Goal: Transaction & Acquisition: Purchase product/service

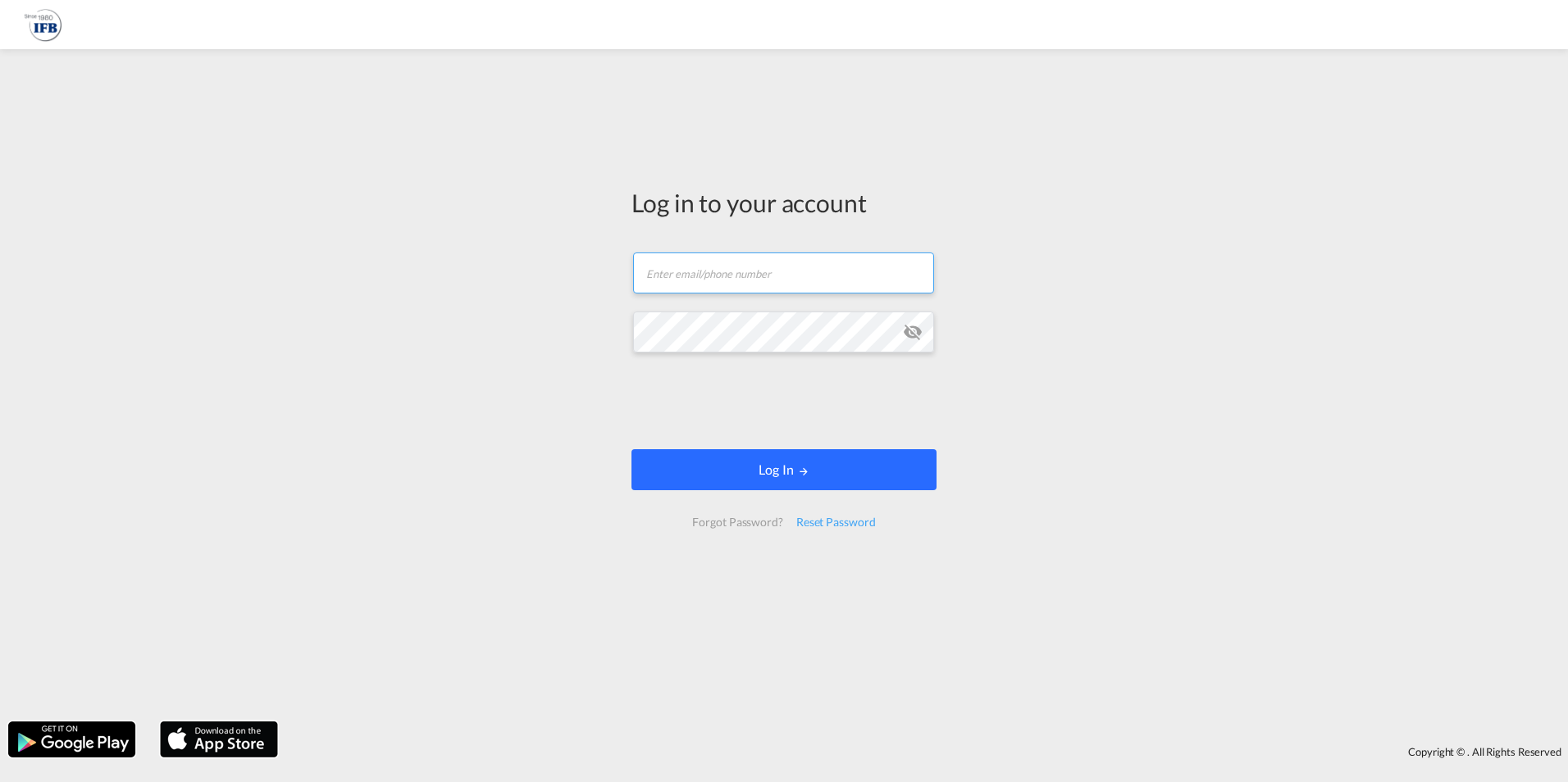
type input "[EMAIL_ADDRESS][DOMAIN_NAME]"
click at [749, 477] on button "Log In" at bounding box center [783, 469] width 305 height 41
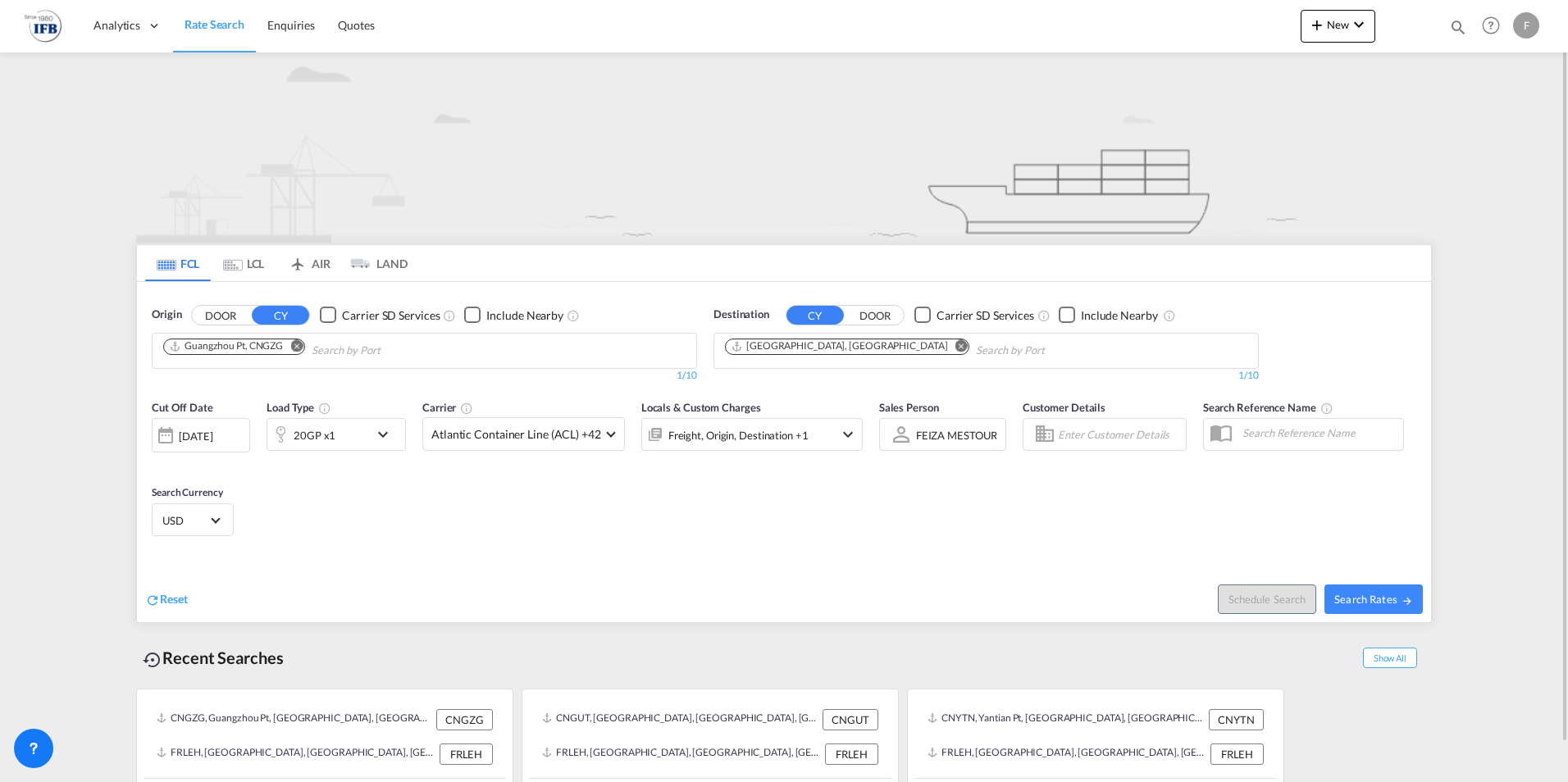
click at [301, 347] on md-icon "Remove" at bounding box center [296, 345] width 12 height 12
click at [308, 350] on input "Chips input." at bounding box center [241, 351] width 156 height 26
click at [312, 351] on input "SHINA" at bounding box center [241, 351] width 156 height 26
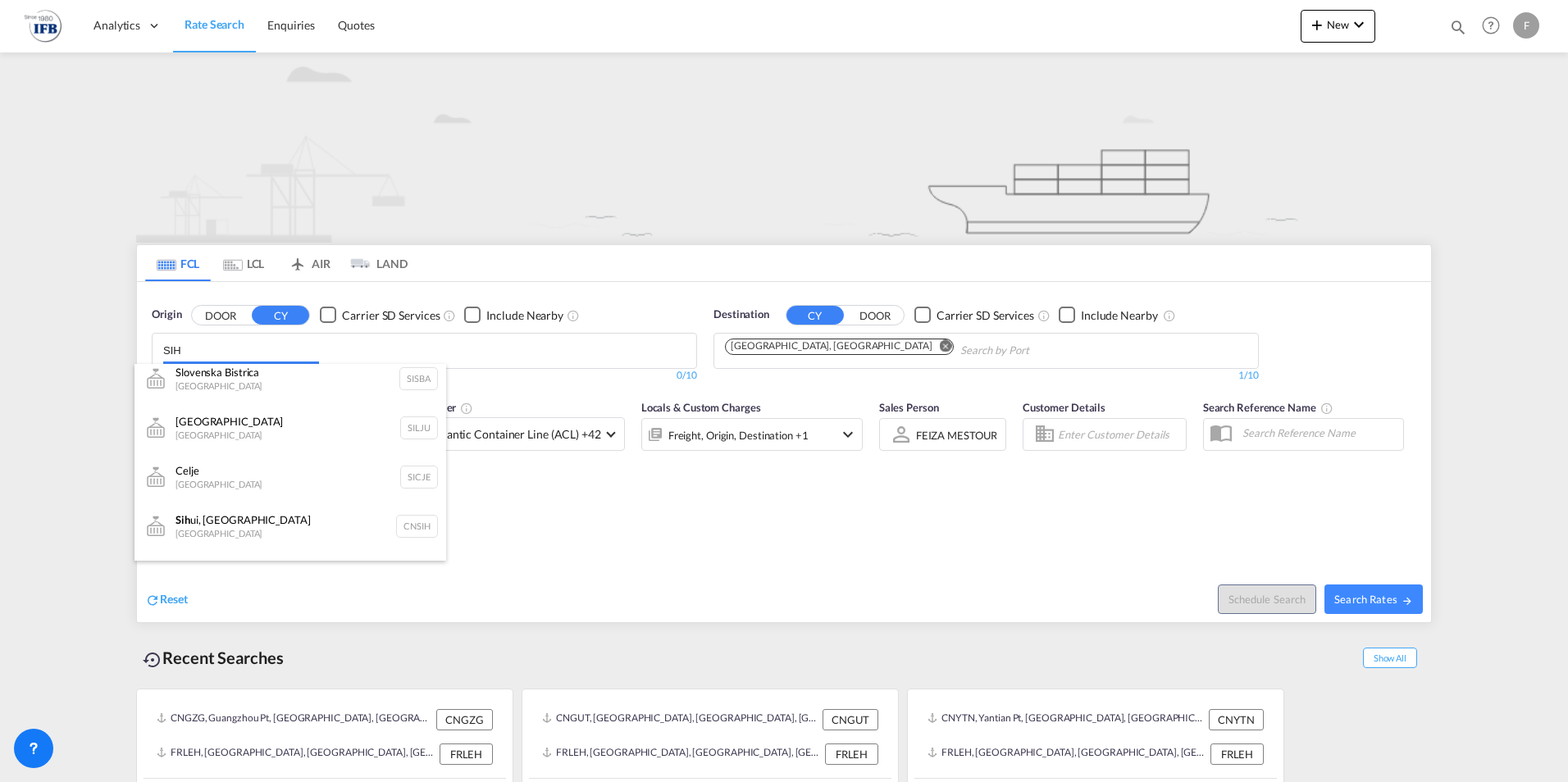
scroll to position [15, 0]
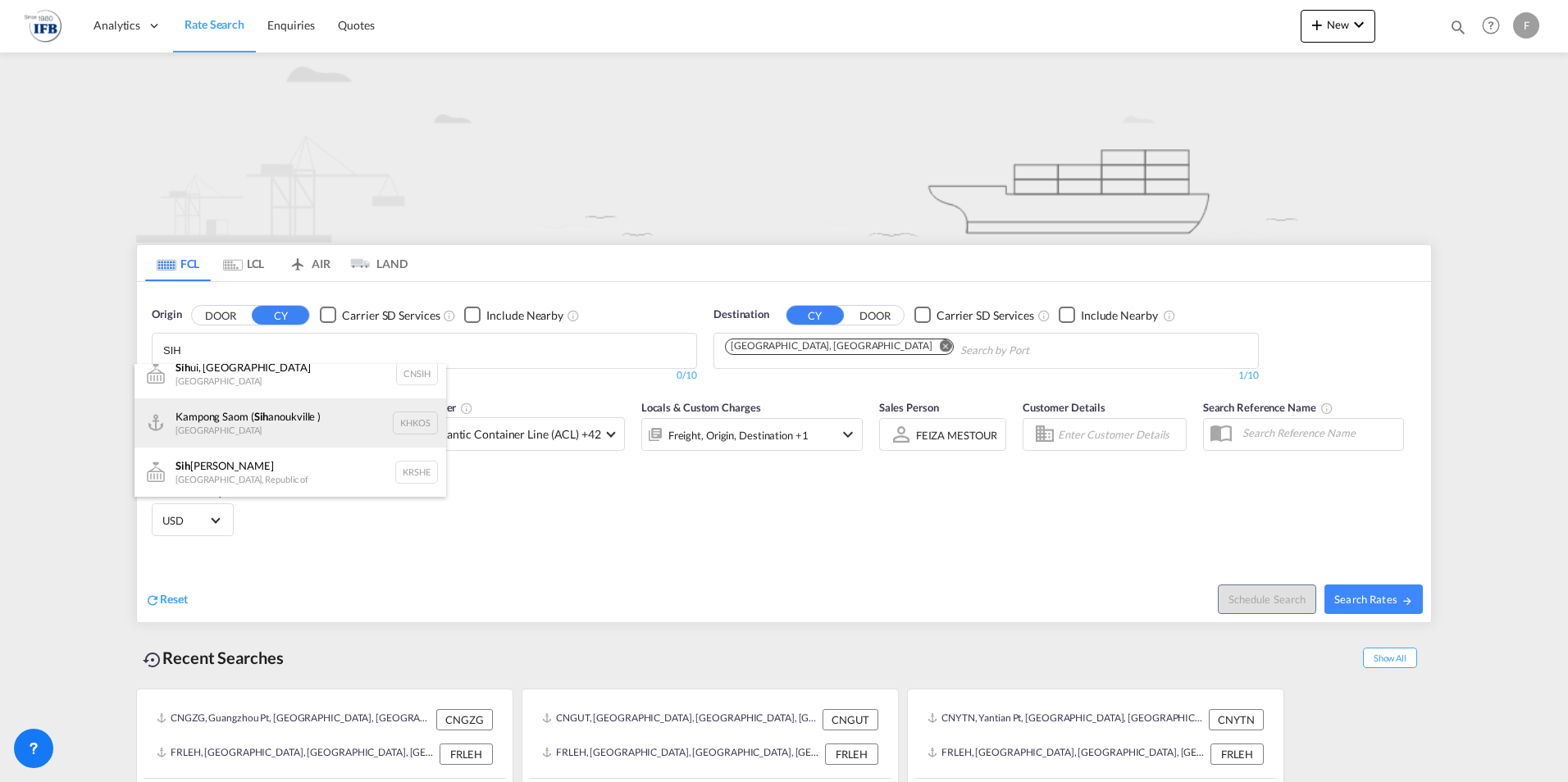
type input "SIH"
click at [306, 415] on div "Kampong Saom ( Sih anoukville ) [GEOGRAPHIC_DATA] KHKOS" at bounding box center [290, 423] width 312 height 49
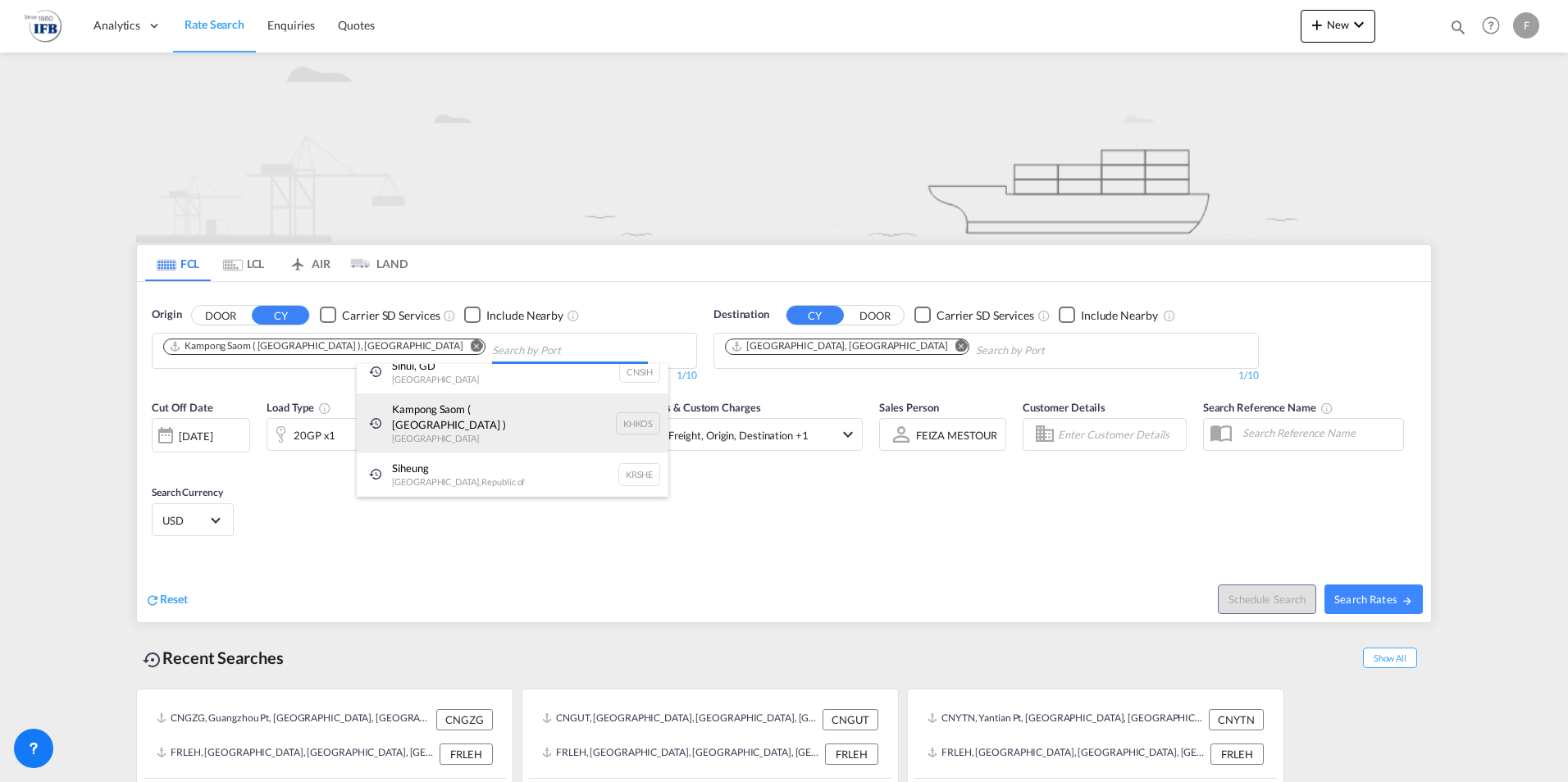
scroll to position [0, 0]
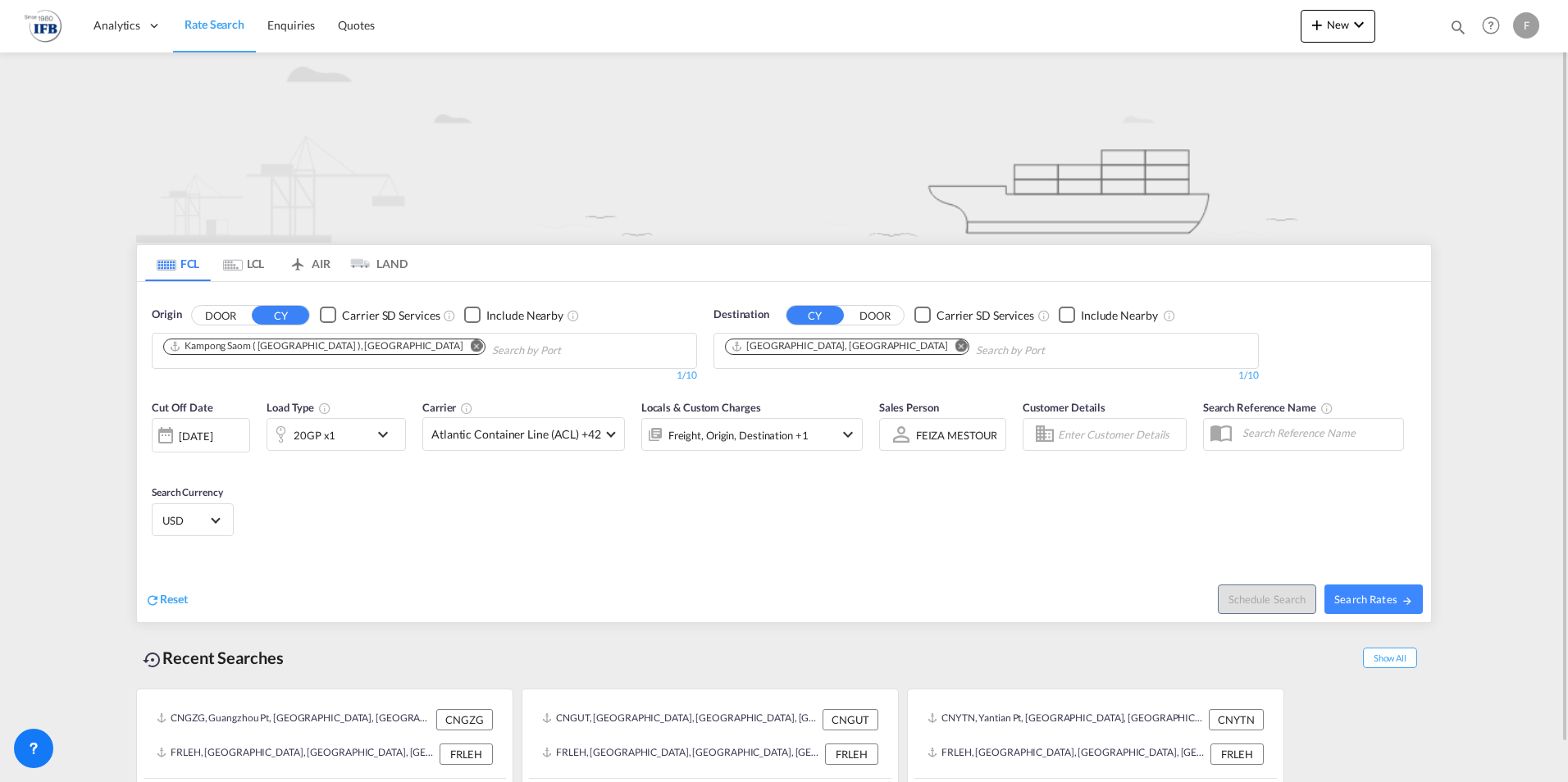
click at [955, 349] on md-icon "Remove" at bounding box center [961, 345] width 12 height 12
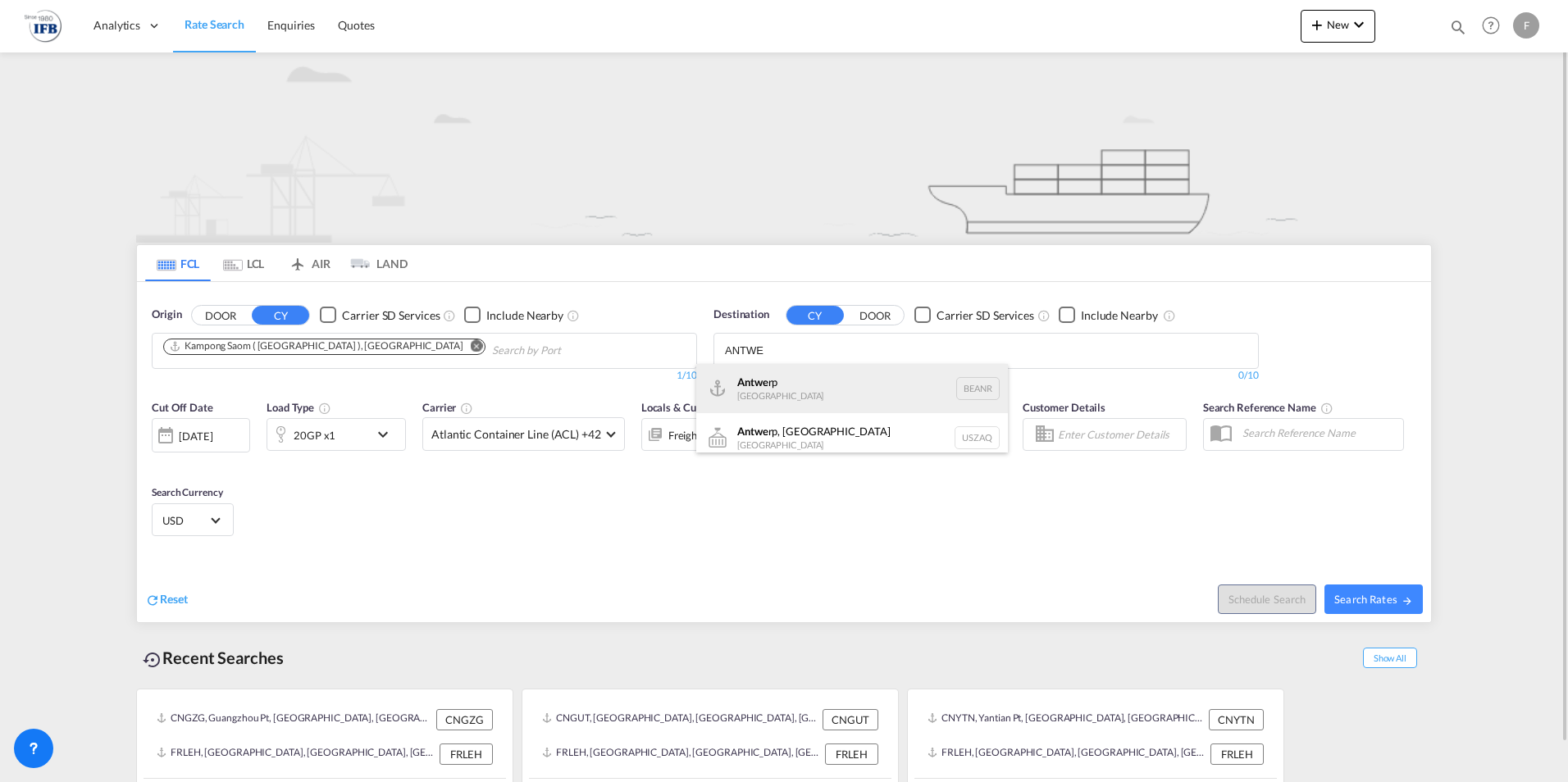
type input "ANTWE"
click at [748, 392] on div "Antwe rp [GEOGRAPHIC_DATA] BEANR" at bounding box center [852, 388] width 312 height 49
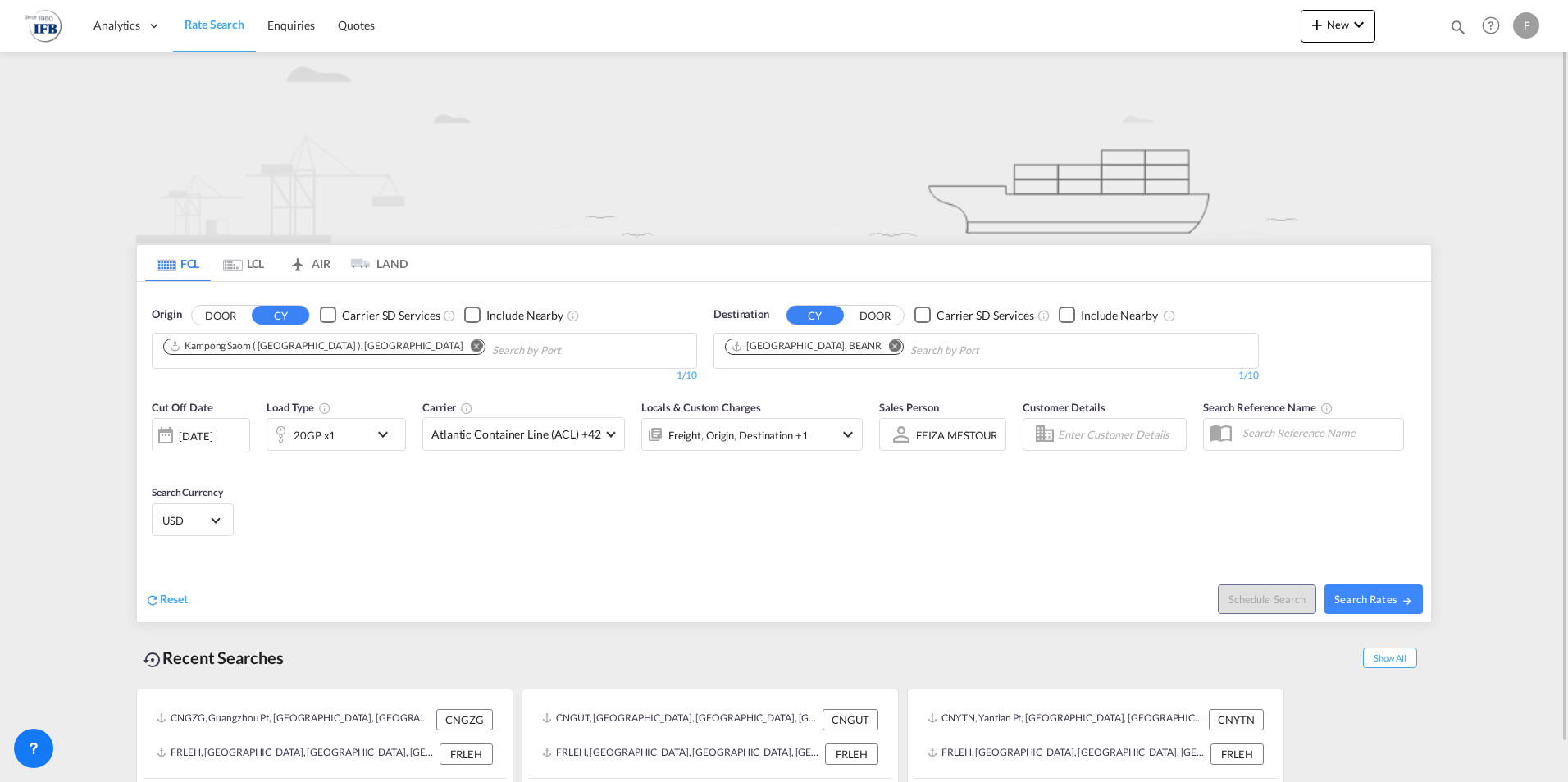
click at [388, 435] on md-icon "icon-chevron-down" at bounding box center [387, 434] width 28 height 20
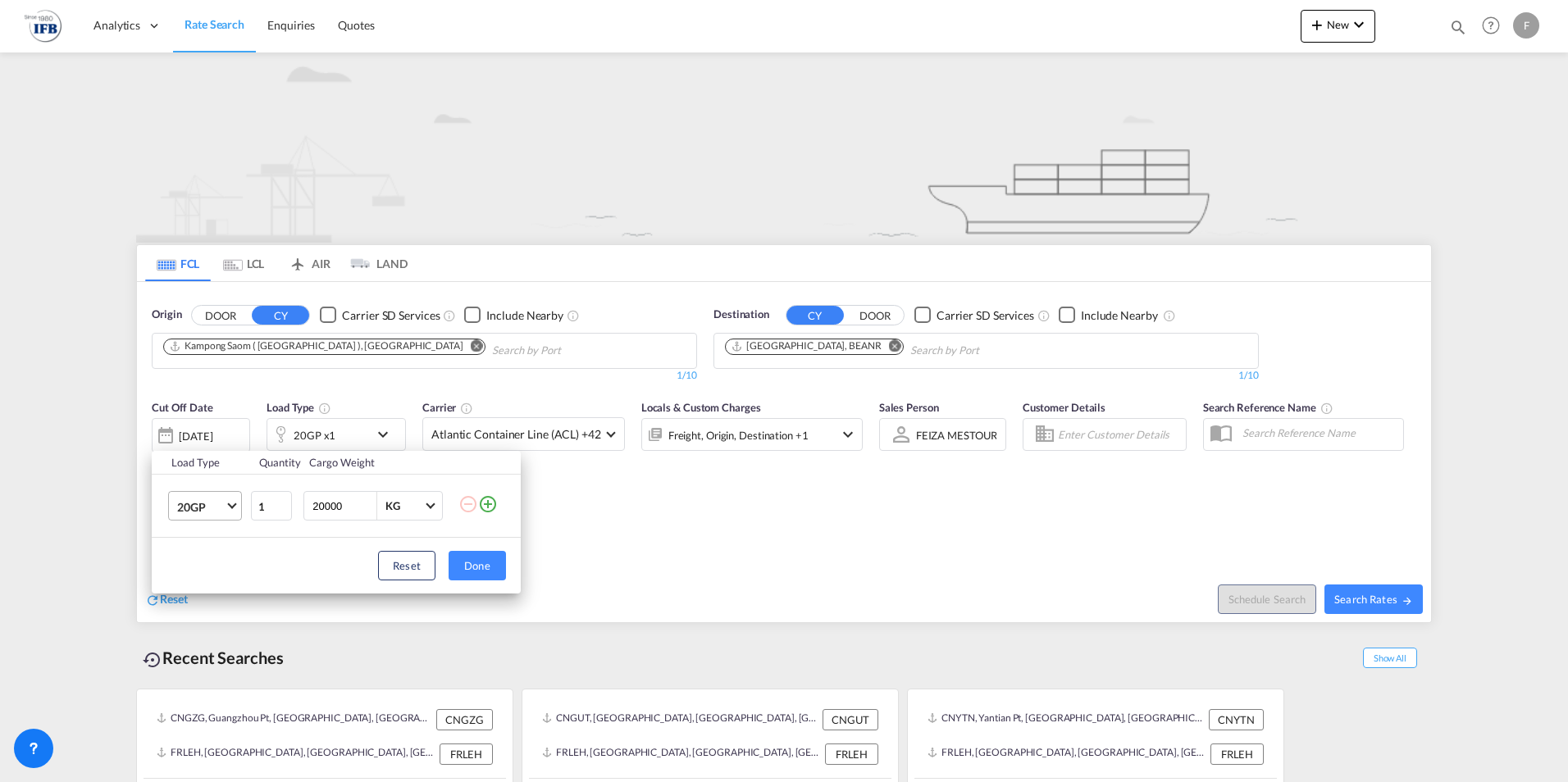
click at [233, 507] on md-select-value "20GP" at bounding box center [208, 506] width 65 height 28
click at [209, 583] on md-option "40HC" at bounding box center [220, 586] width 111 height 40
click at [481, 563] on button "Done" at bounding box center [477, 565] width 58 height 29
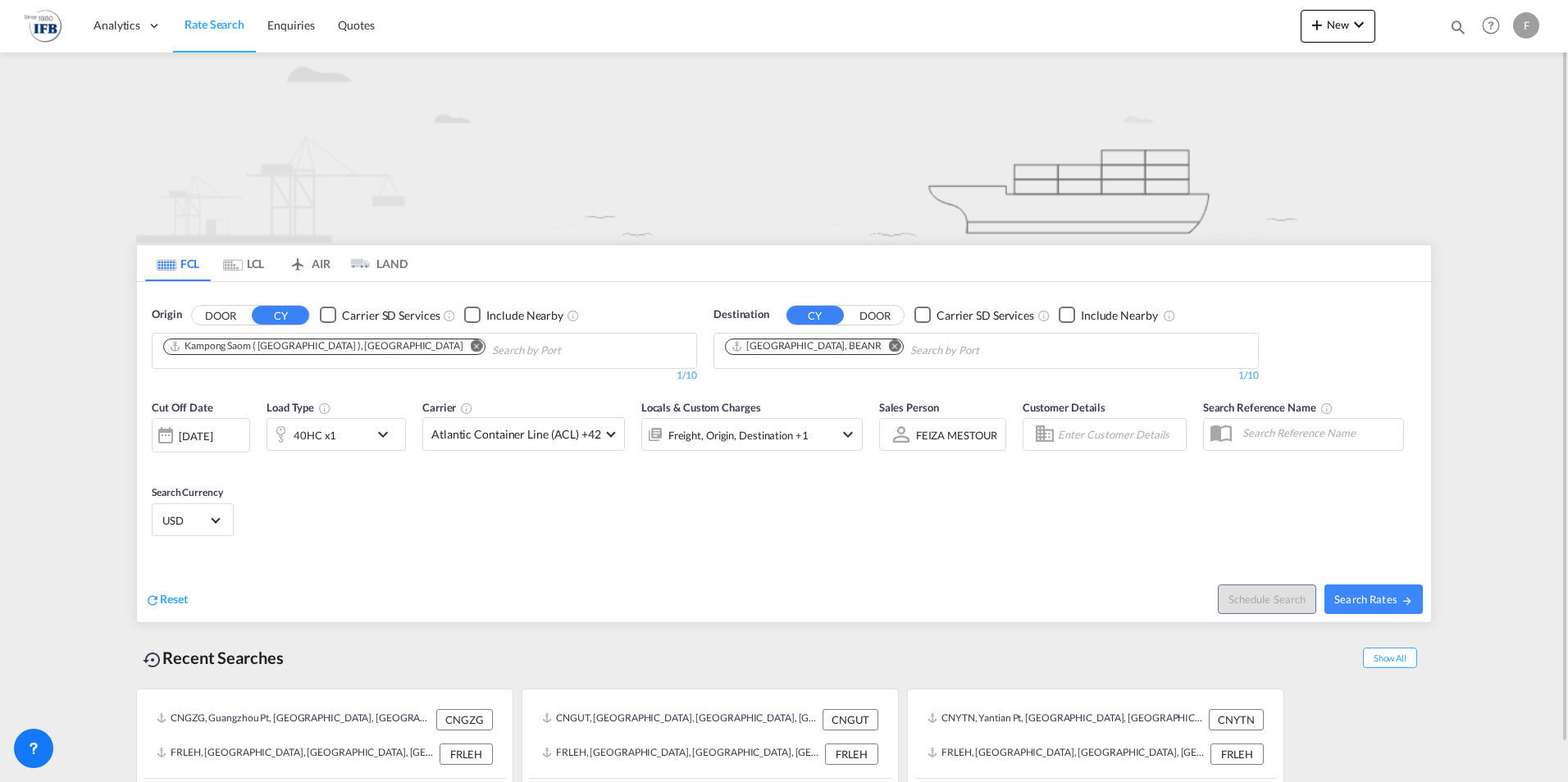
click at [213, 436] on div "[DATE]" at bounding box center [196, 436] width 34 height 15
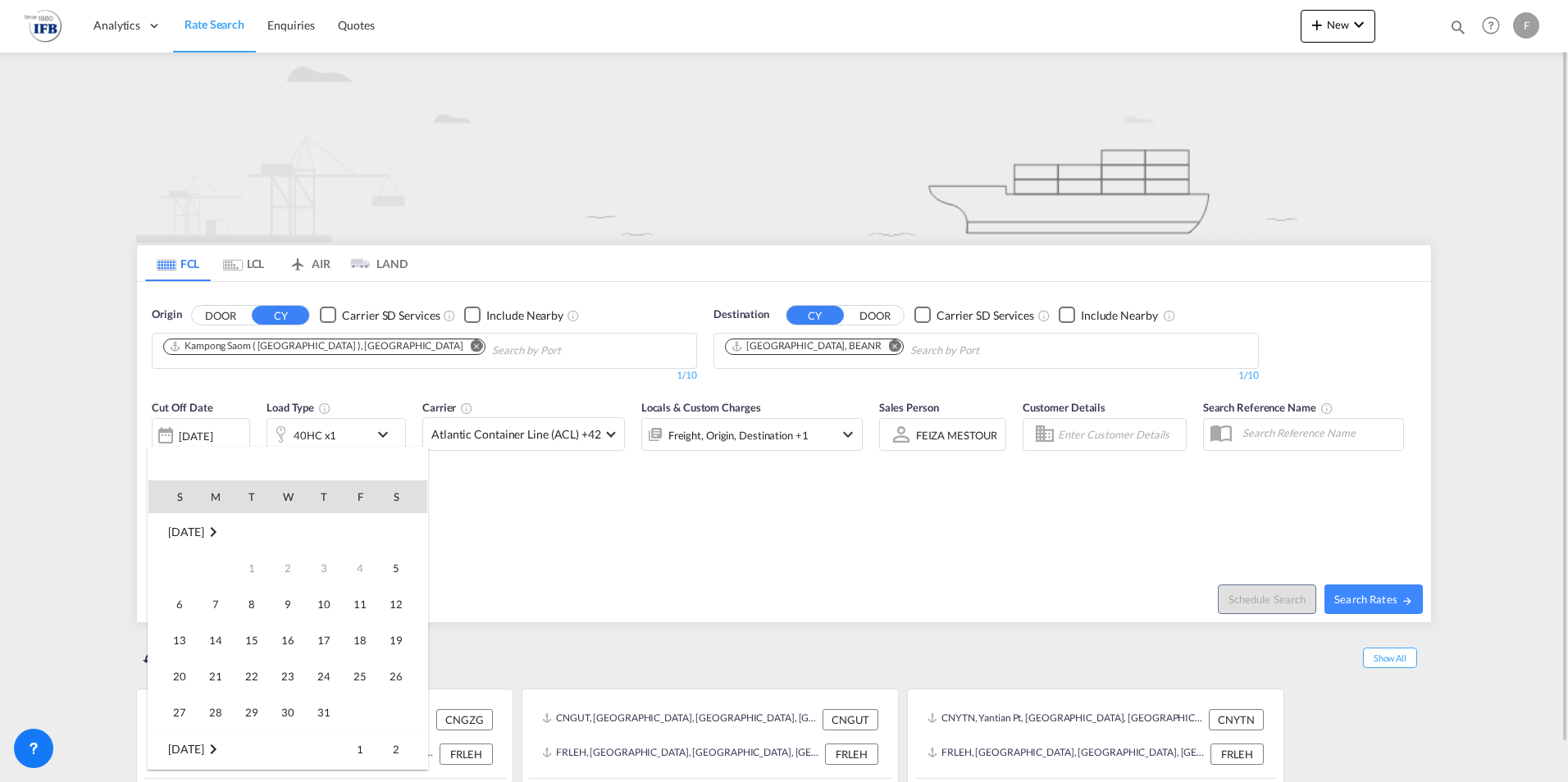
scroll to position [652, 0]
click at [358, 674] on span "31" at bounding box center [360, 676] width 33 height 33
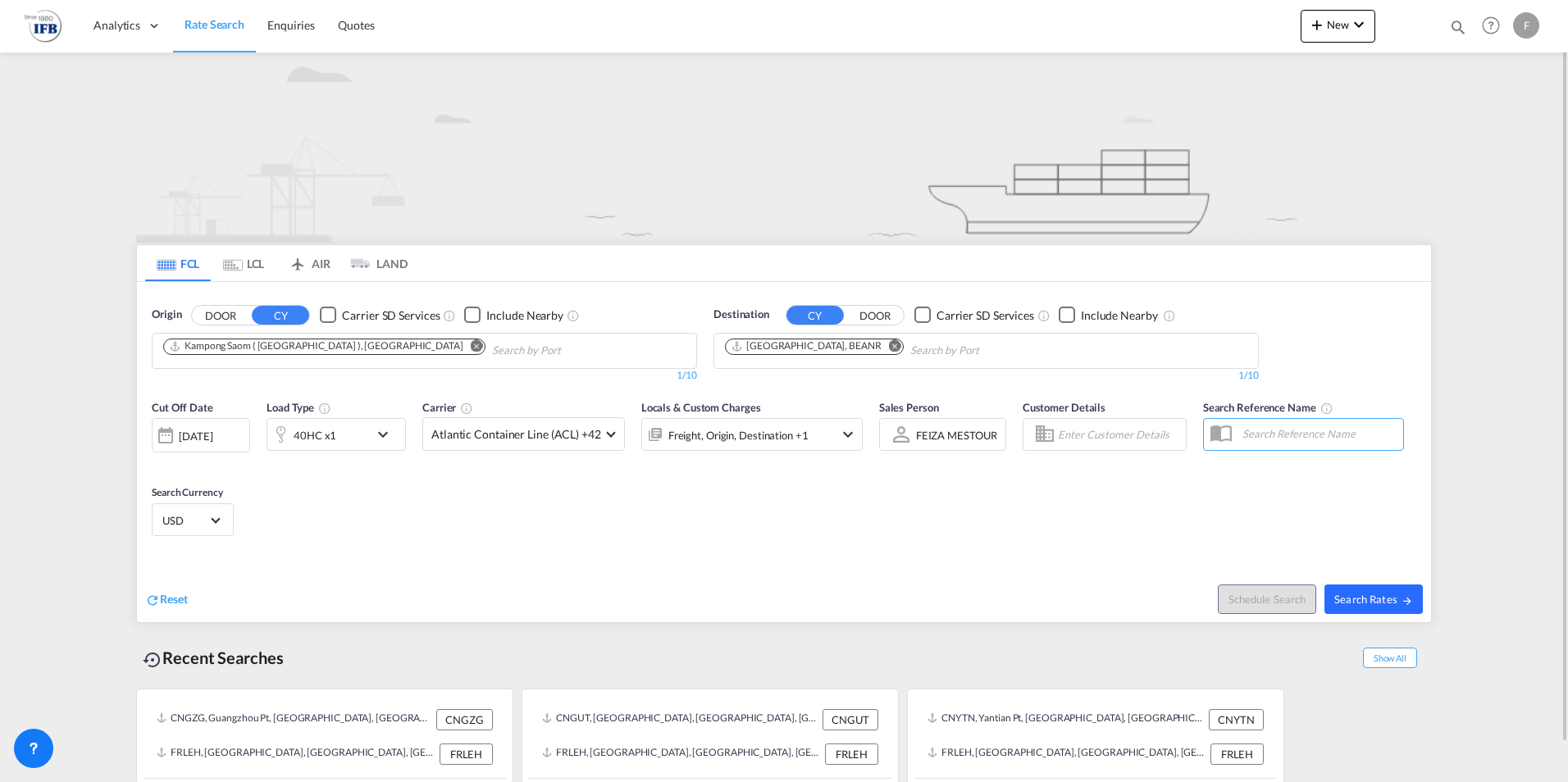
click at [1388, 600] on span "Search Rates" at bounding box center [1372, 600] width 78 height 13
type input "KHKOS to BEANR / [DATE]"
